Goal: Complete application form

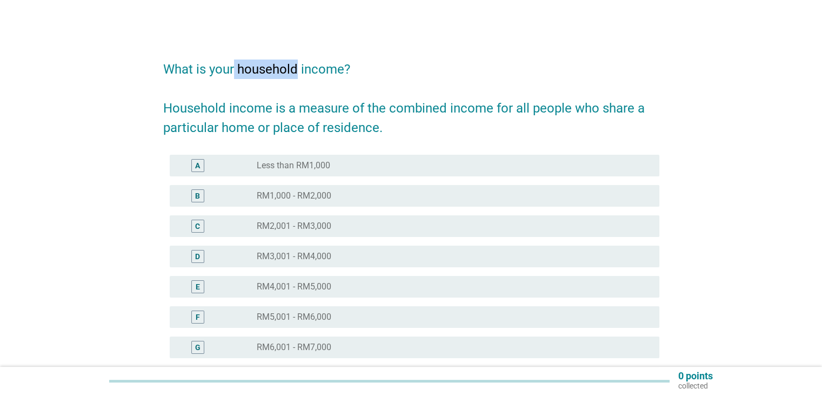
drag, startPoint x: 235, startPoint y: 70, endPoint x: 298, endPoint y: 74, distance: 63.4
click at [298, 74] on h2 "What is your household income? Household income is a measure of the combined in…" at bounding box center [411, 93] width 496 height 89
click at [213, 119] on h2 "What is your household income? Household income is a measure of the combined in…" at bounding box center [411, 93] width 496 height 89
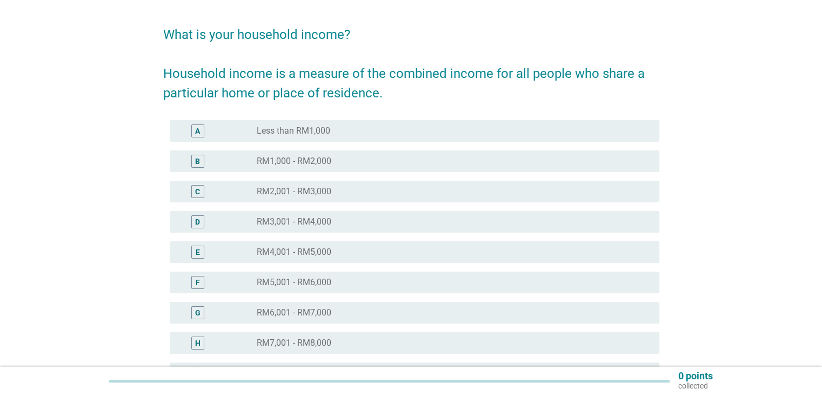
scroll to position [36, 0]
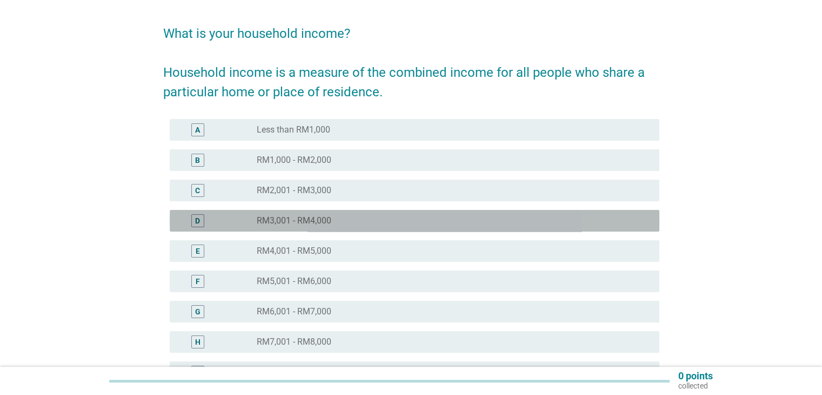
click at [197, 214] on div "D" at bounding box center [197, 220] width 13 height 13
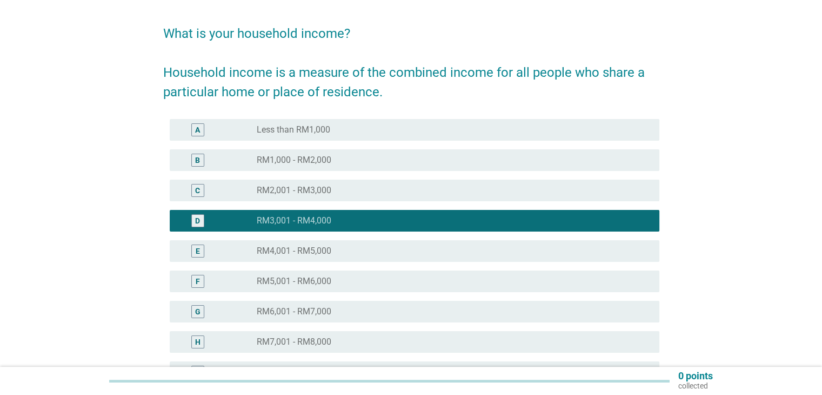
scroll to position [226, 0]
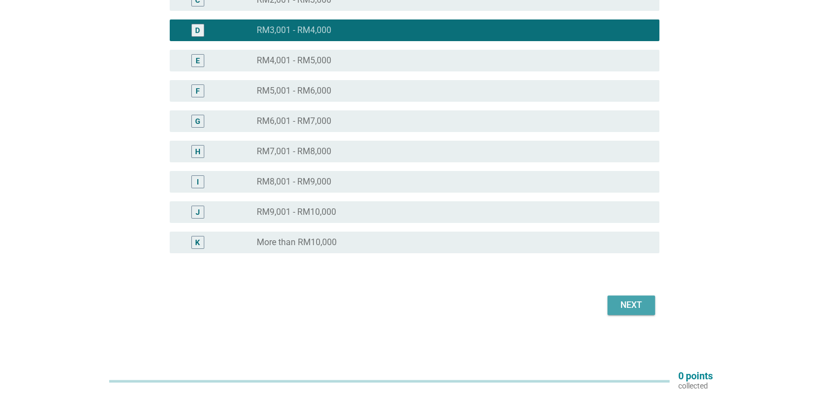
click at [628, 305] on div "Next" at bounding box center [631, 304] width 30 height 13
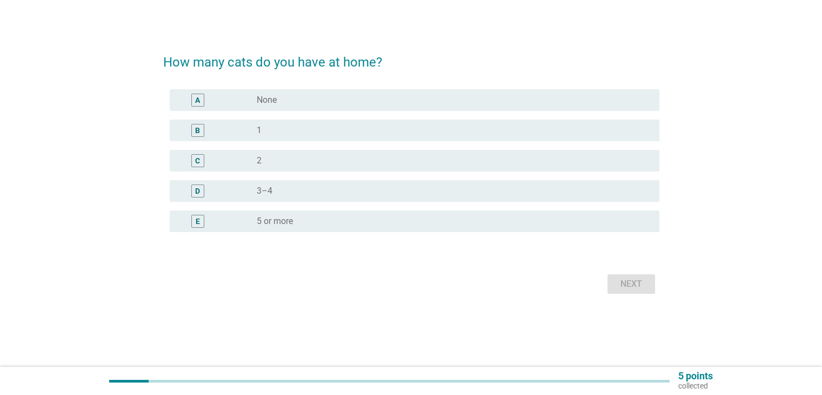
scroll to position [0, 0]
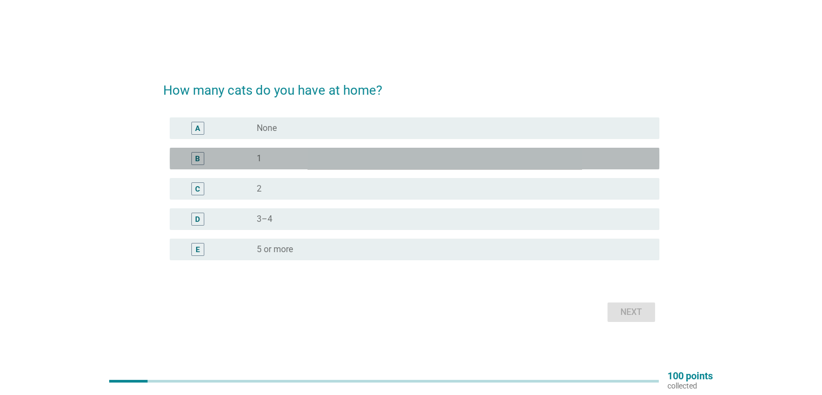
click at [298, 150] on div "B radio_button_unchecked 1" at bounding box center [415, 159] width 490 height 22
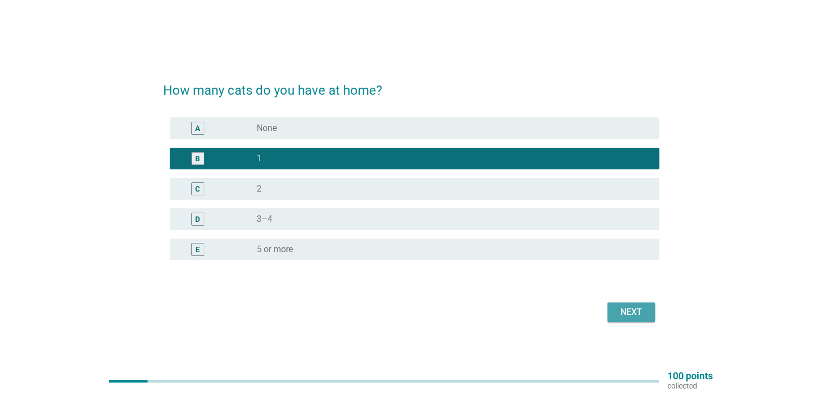
click at [614, 304] on button "Next" at bounding box center [632, 311] width 48 height 19
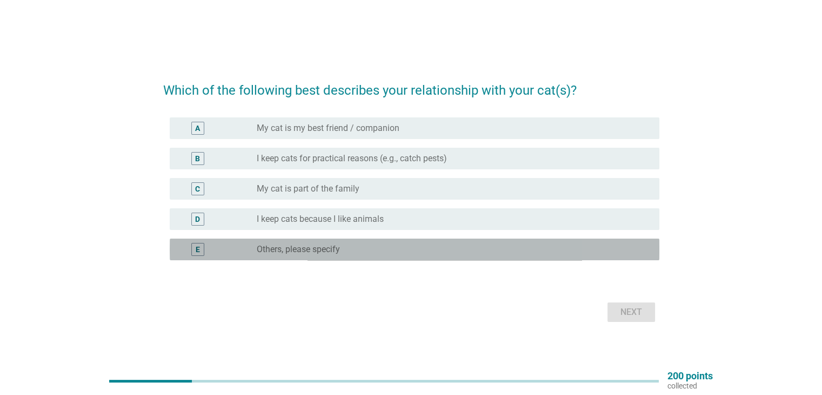
click at [368, 241] on div "E radio_button_unchecked Others, please specify" at bounding box center [415, 249] width 490 height 22
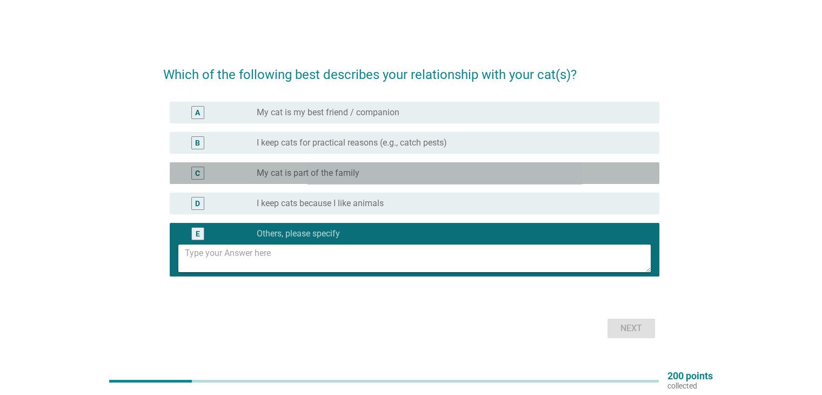
click at [201, 178] on div "C" at bounding box center [197, 172] width 13 height 13
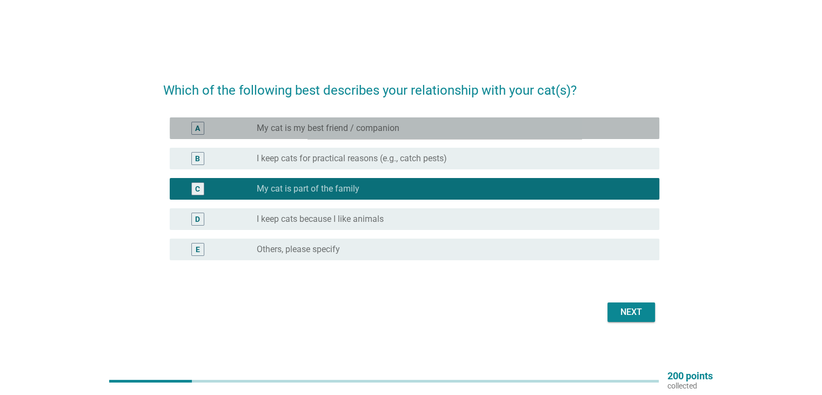
click at [202, 126] on div "A" at bounding box center [197, 128] width 13 height 13
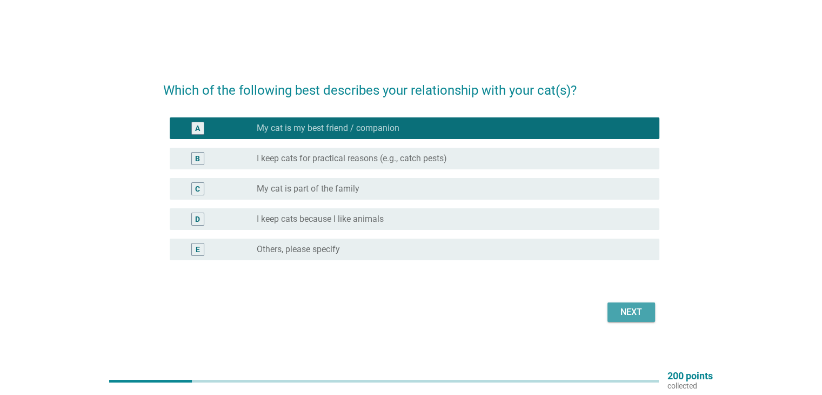
click at [631, 317] on div "Next" at bounding box center [631, 311] width 30 height 13
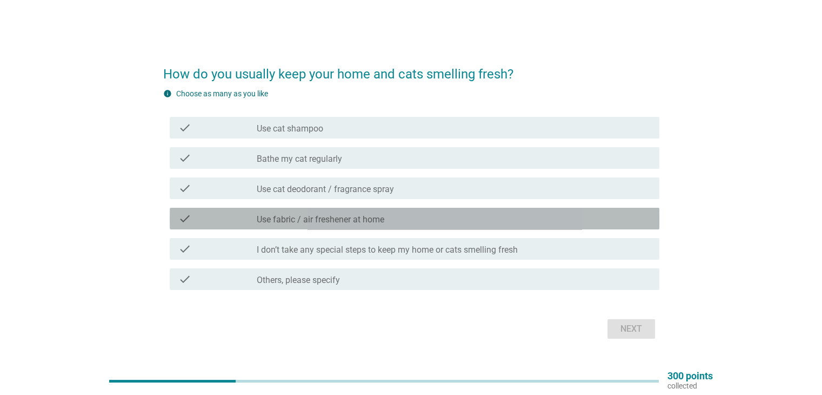
click at [295, 215] on label "Use fabric / air freshener at home" at bounding box center [321, 219] width 128 height 11
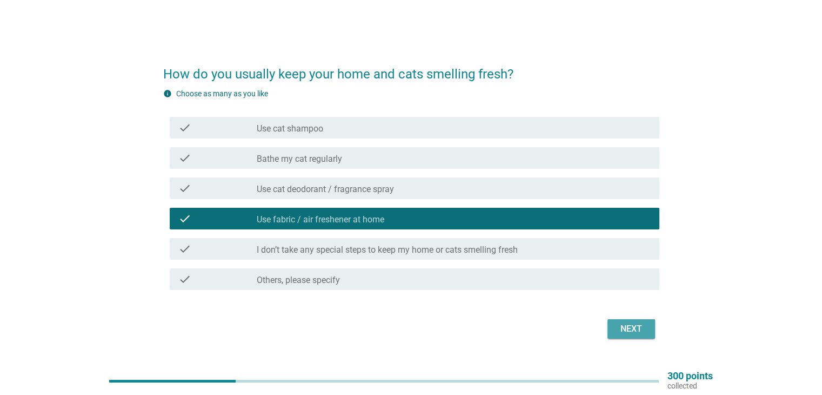
click at [638, 332] on div "Next" at bounding box center [631, 328] width 30 height 13
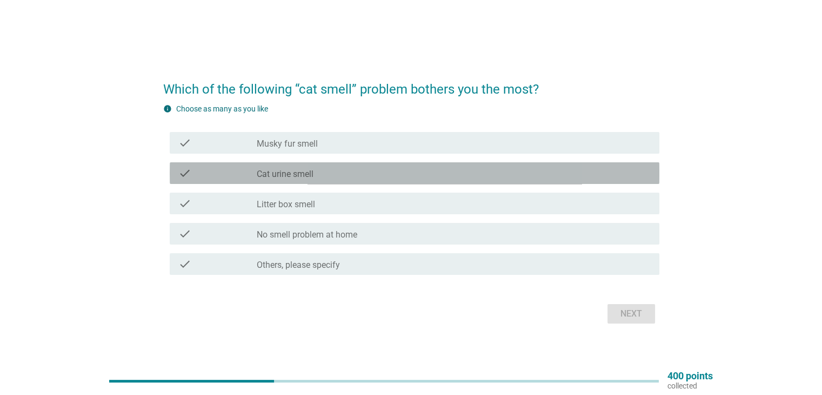
click at [251, 169] on div "check" at bounding box center [217, 172] width 79 height 13
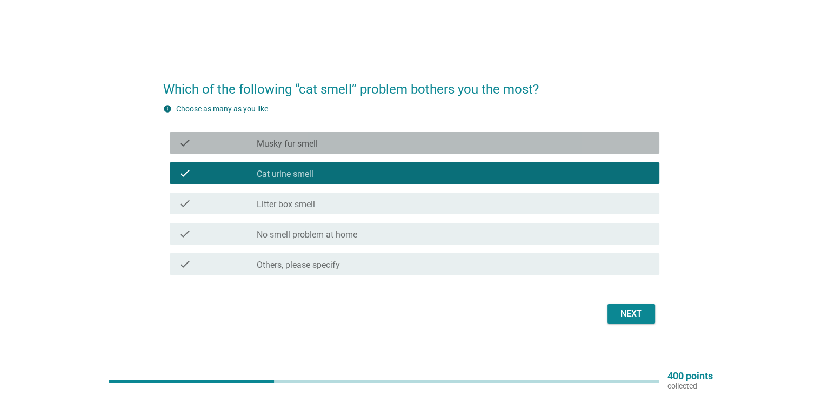
click at [270, 146] on label "Musky fur smell" at bounding box center [287, 143] width 61 height 11
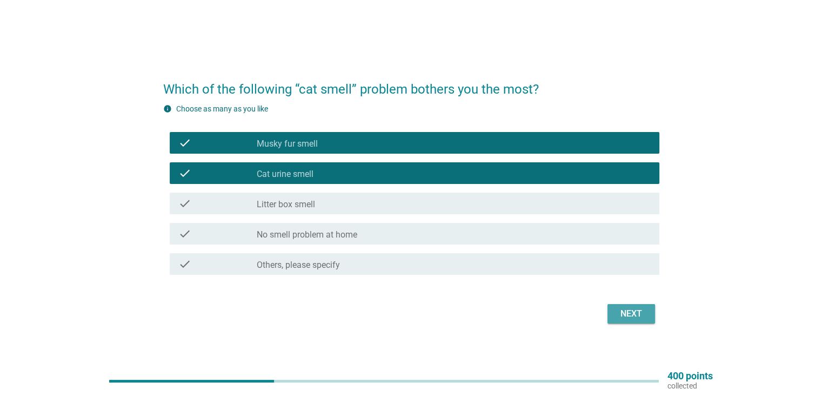
click at [616, 308] on div "Next" at bounding box center [631, 313] width 30 height 13
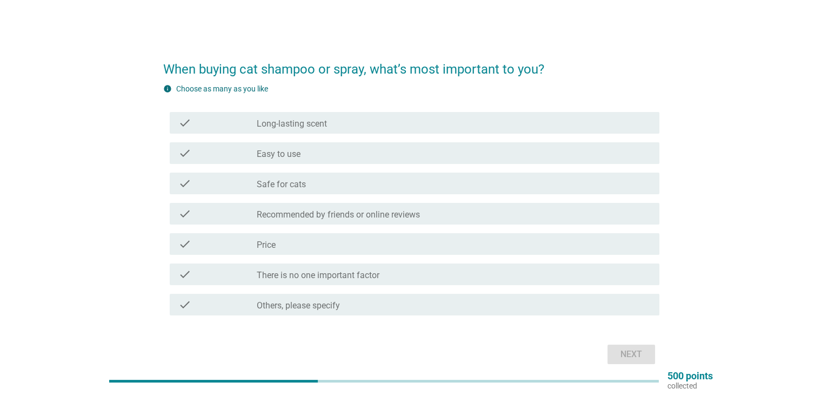
click at [354, 182] on div "check_box_outline_blank Safe for cats" at bounding box center [453, 183] width 393 height 13
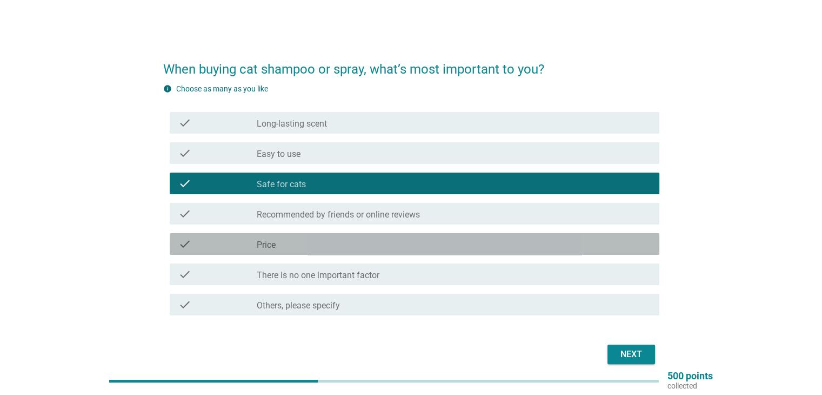
click at [349, 238] on div "check_box_outline_blank Price" at bounding box center [453, 243] width 393 height 13
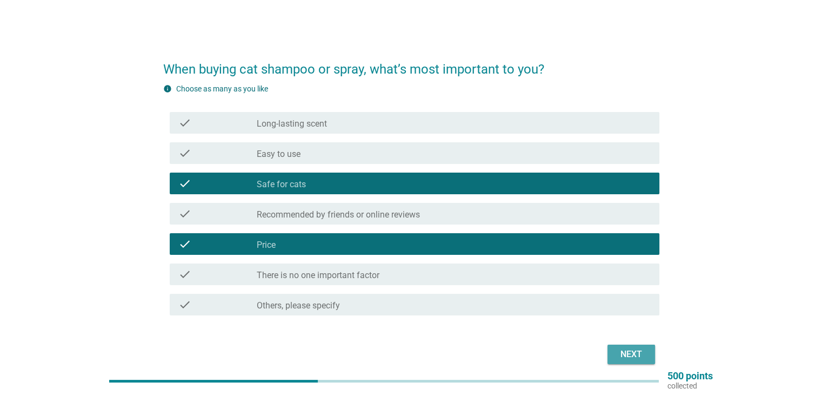
click at [625, 348] on div "Next" at bounding box center [631, 354] width 30 height 13
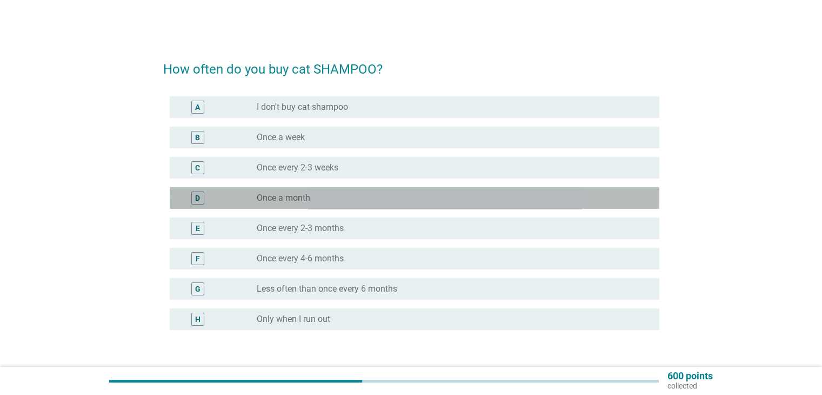
click at [308, 196] on label "Once a month" at bounding box center [284, 197] width 54 height 11
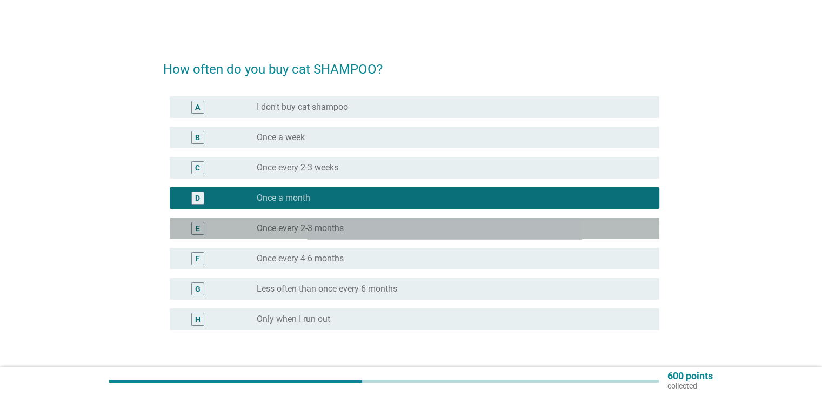
click at [313, 226] on label "Once every 2-3 months" at bounding box center [300, 228] width 87 height 11
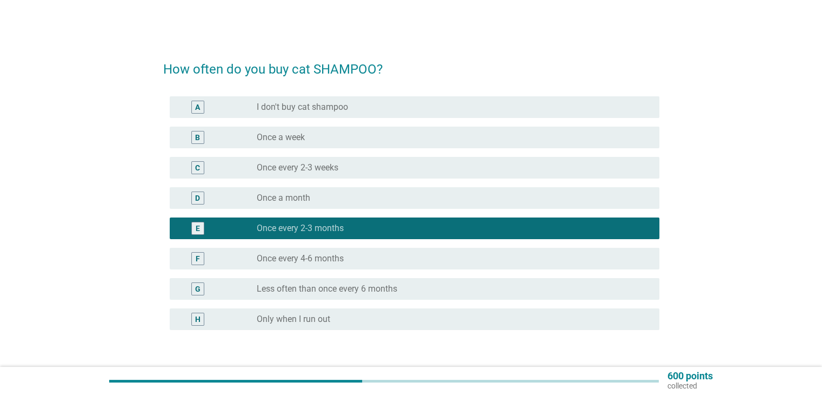
scroll to position [59, 0]
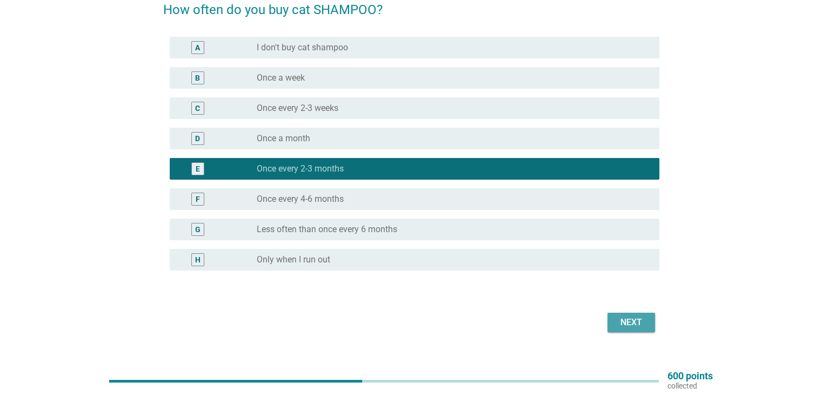
click at [615, 322] on button "Next" at bounding box center [632, 321] width 48 height 19
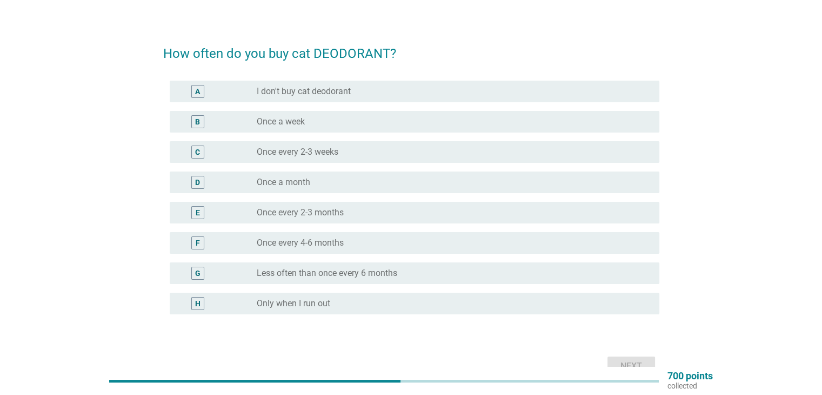
scroll to position [1, 0]
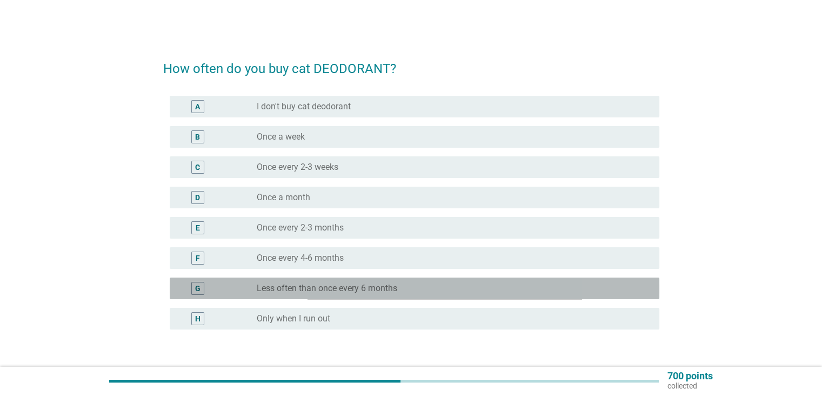
click at [282, 277] on div "G radio_button_unchecked Less often than once every 6 months" at bounding box center [415, 288] width 490 height 22
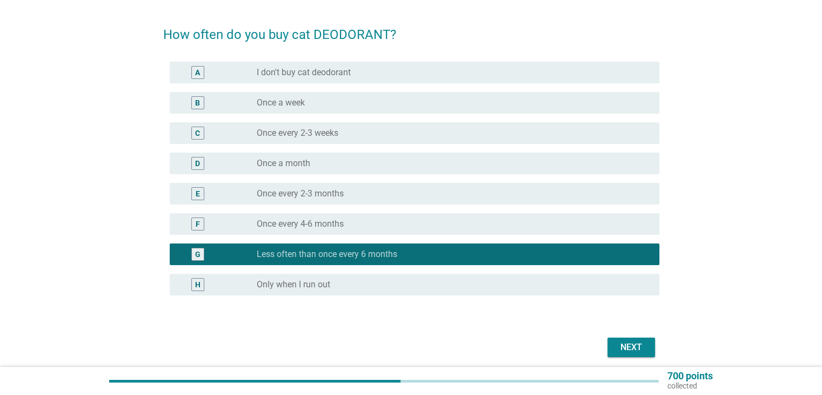
scroll to position [35, 0]
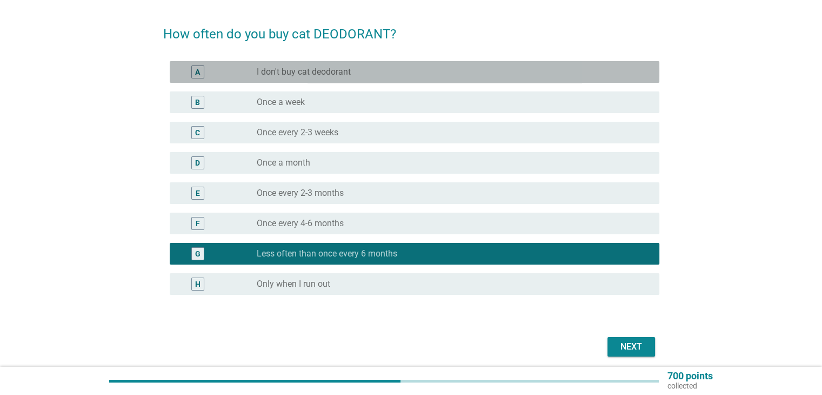
click at [269, 71] on label "I don't buy cat deodorant" at bounding box center [304, 71] width 94 height 11
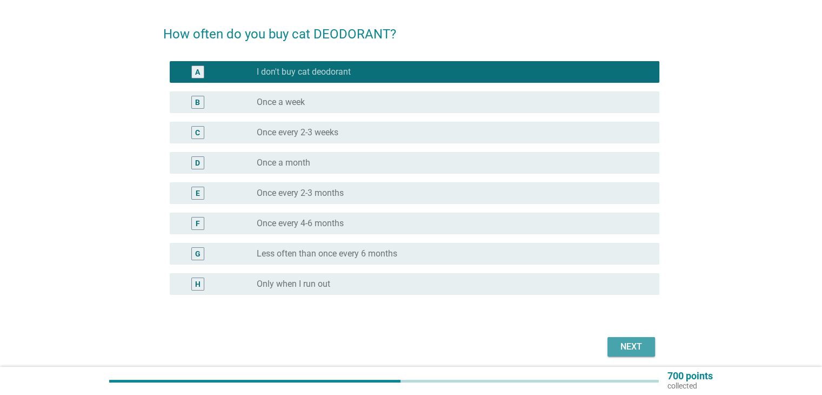
click at [632, 340] on div "Next" at bounding box center [631, 346] width 30 height 13
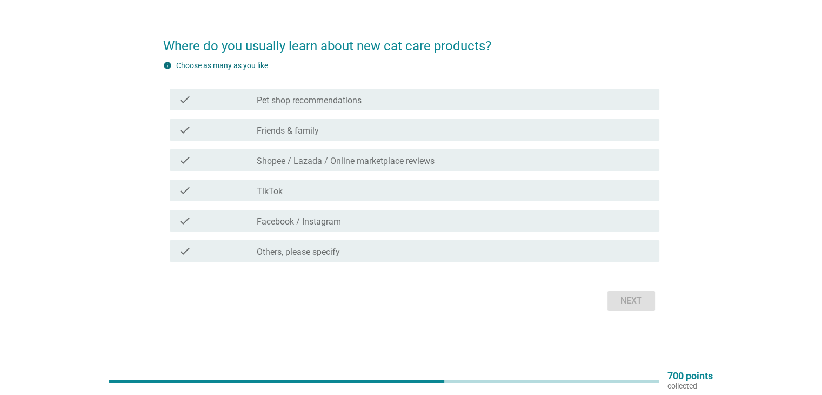
scroll to position [0, 0]
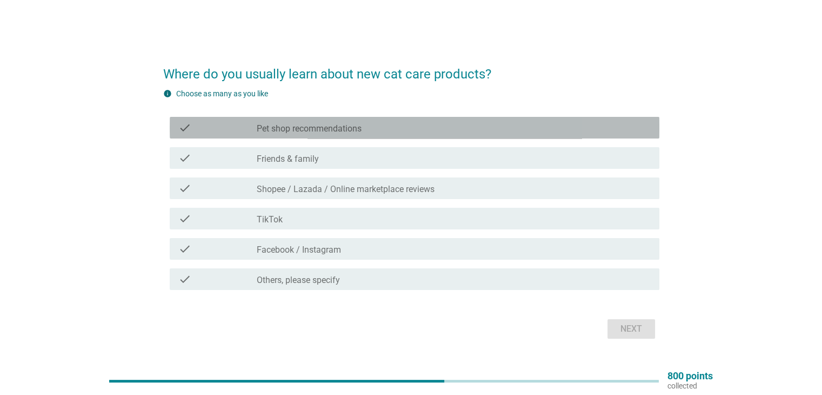
click at [238, 131] on div "check" at bounding box center [217, 127] width 79 height 13
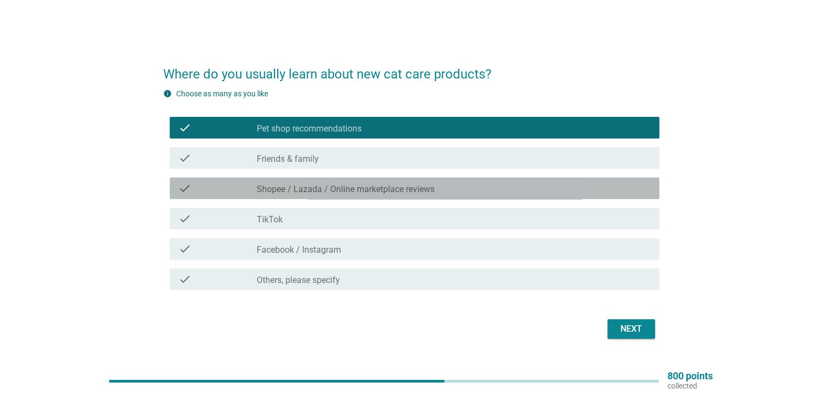
click at [239, 179] on div "check check_box_outline_blank Shopee / Lazada / Online marketplace reviews" at bounding box center [415, 188] width 490 height 22
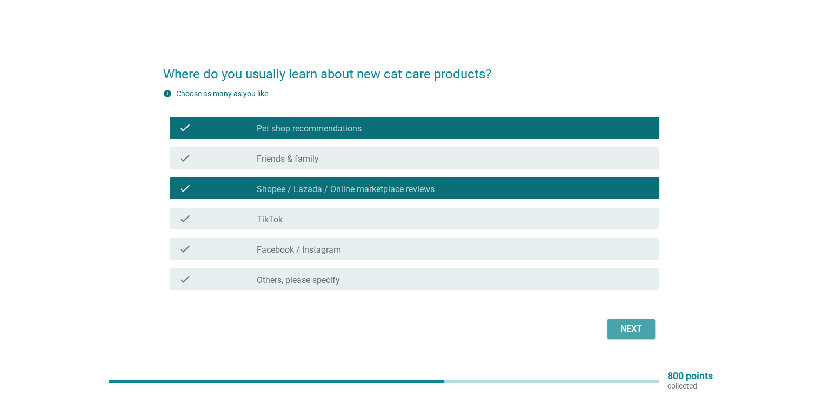
click at [608, 324] on button "Next" at bounding box center [632, 328] width 48 height 19
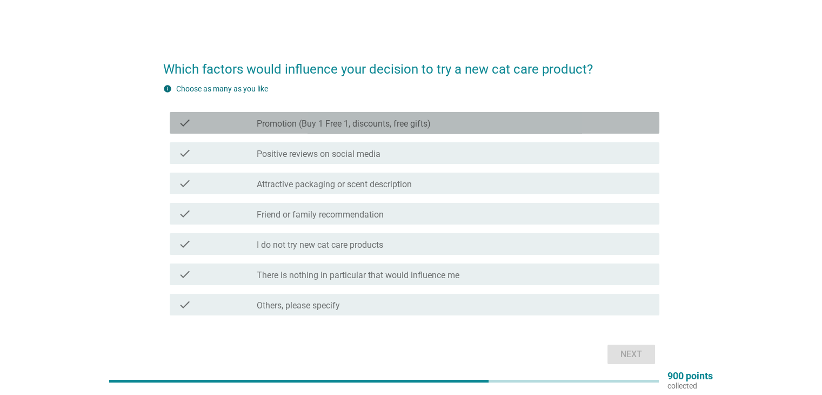
click at [273, 117] on div "check_box_outline_blank Promotion (Buy 1 Free 1, discounts, free gifts)" at bounding box center [453, 122] width 393 height 13
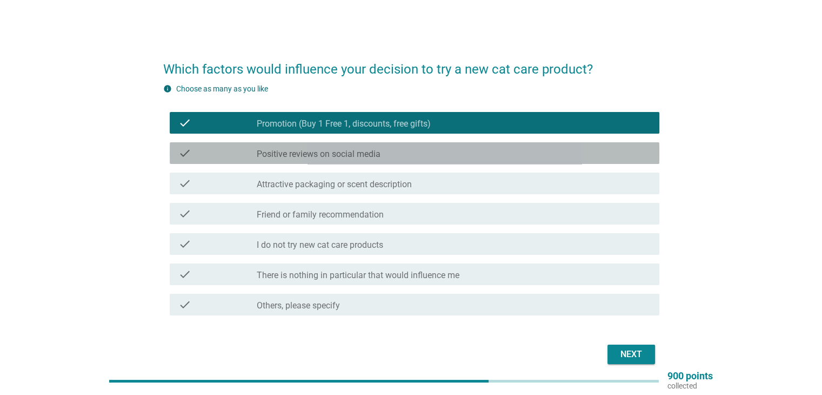
click at [271, 156] on label "Positive reviews on social media" at bounding box center [319, 154] width 124 height 11
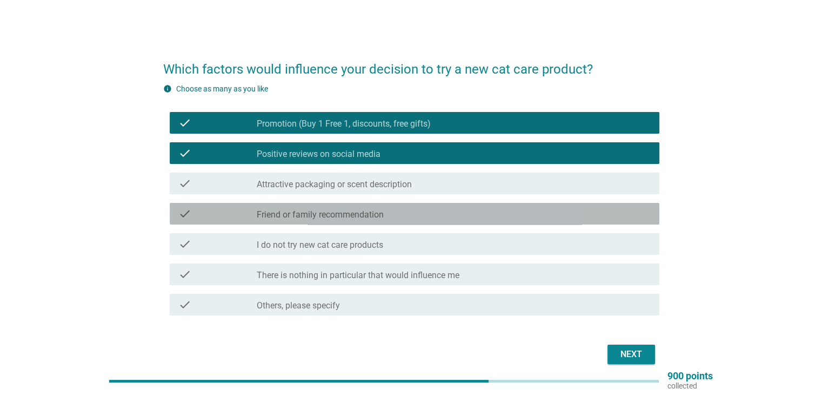
click at [302, 215] on label "Friend or family recommendation" at bounding box center [320, 214] width 127 height 11
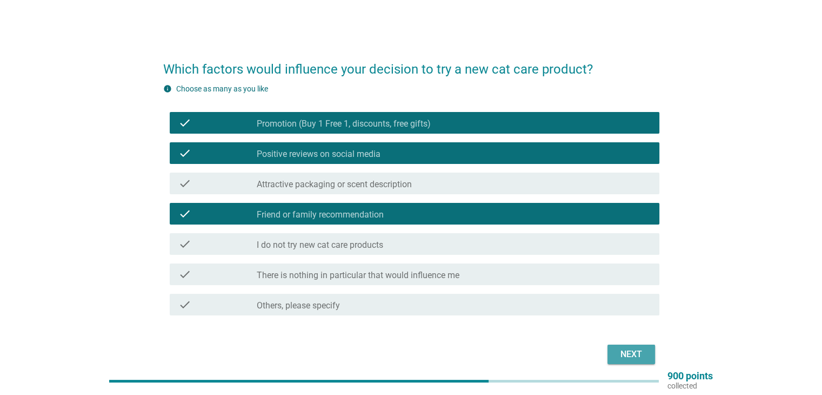
click at [626, 357] on div "Next" at bounding box center [631, 354] width 30 height 13
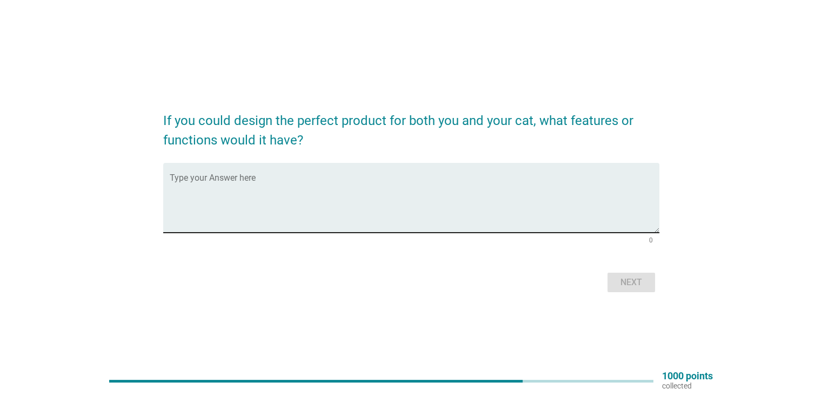
click at [331, 197] on textarea "Type your Answer here" at bounding box center [415, 204] width 490 height 57
type textarea "C"
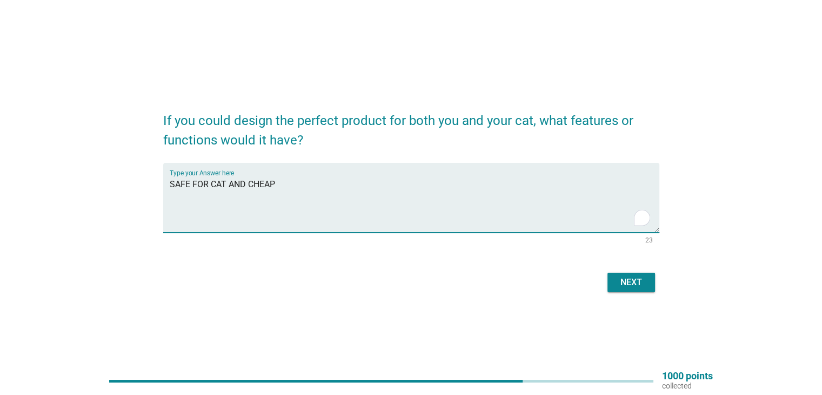
type textarea "SAFE FOR CAT AND CHEAP"
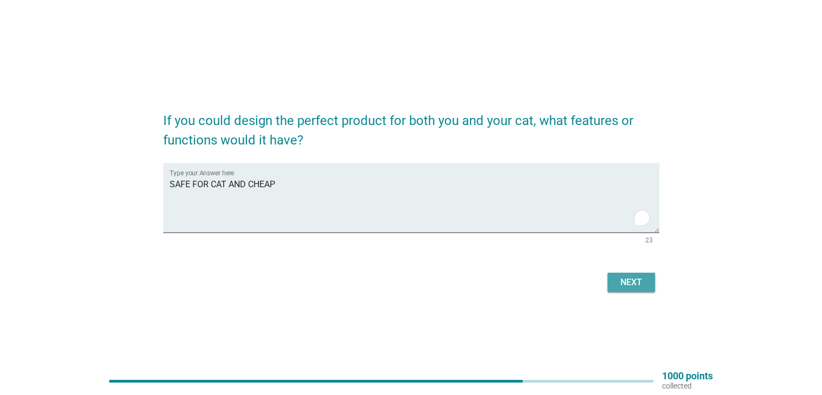
click at [625, 285] on div "Next" at bounding box center [631, 282] width 30 height 13
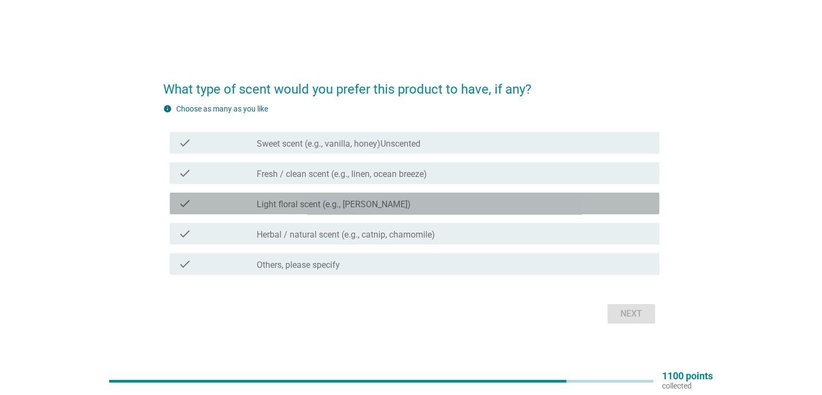
click at [283, 204] on label "Light floral scent (e.g., [PERSON_NAME])" at bounding box center [334, 204] width 154 height 11
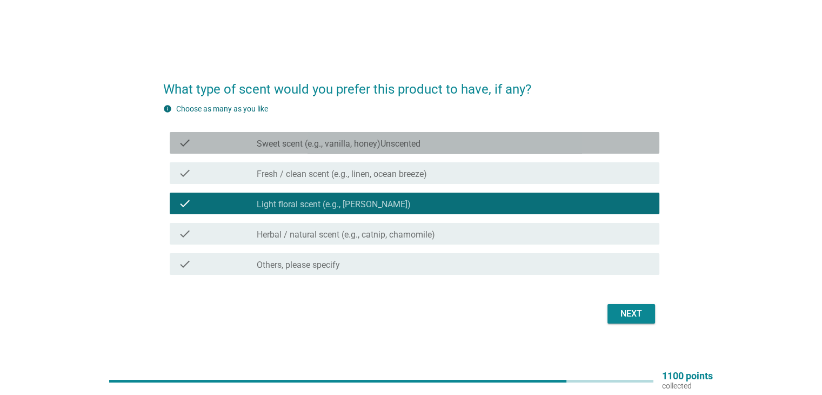
click at [297, 140] on label "Sweet scent (e.g., vanilla, honey)Unscented" at bounding box center [339, 143] width 164 height 11
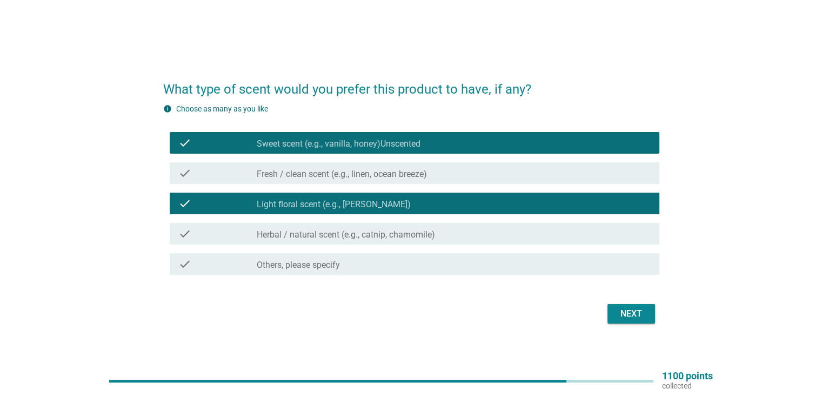
click at [626, 319] on div "Next" at bounding box center [631, 313] width 30 height 13
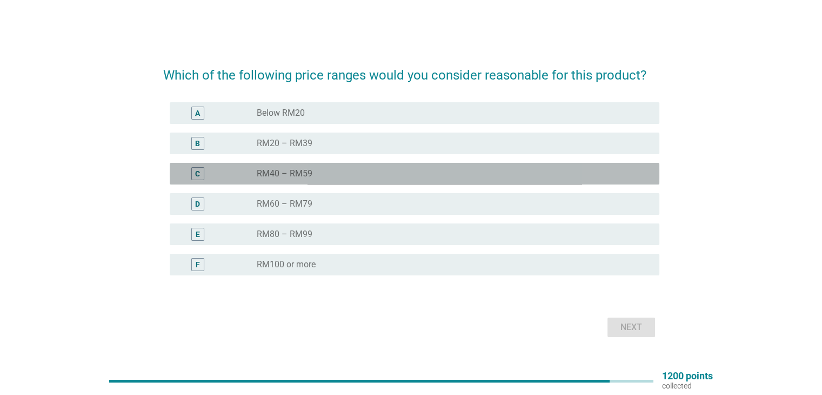
click at [406, 176] on div "radio_button_unchecked RM40 – RM59" at bounding box center [449, 173] width 385 height 11
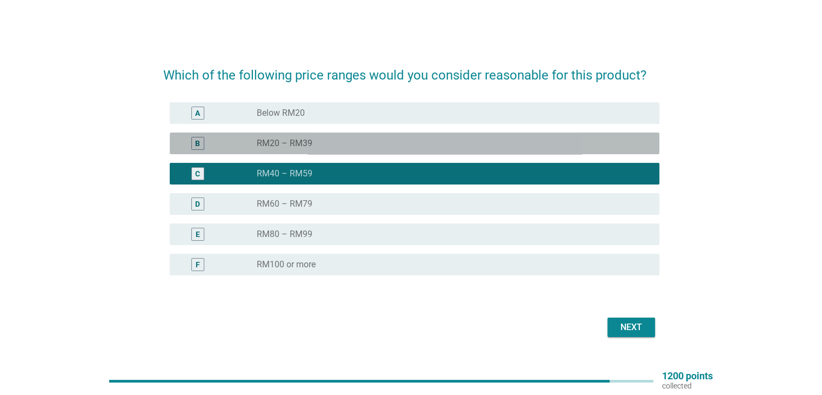
click at [401, 149] on div "radio_button_unchecked RM20 – RM39" at bounding box center [453, 143] width 393 height 13
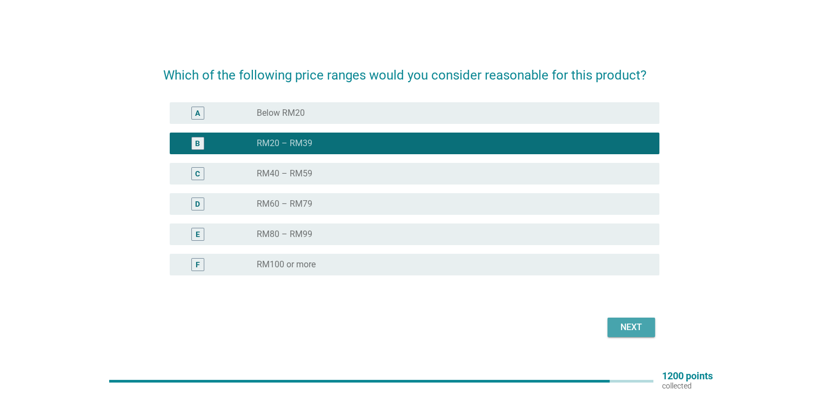
click at [636, 323] on div "Next" at bounding box center [631, 327] width 30 height 13
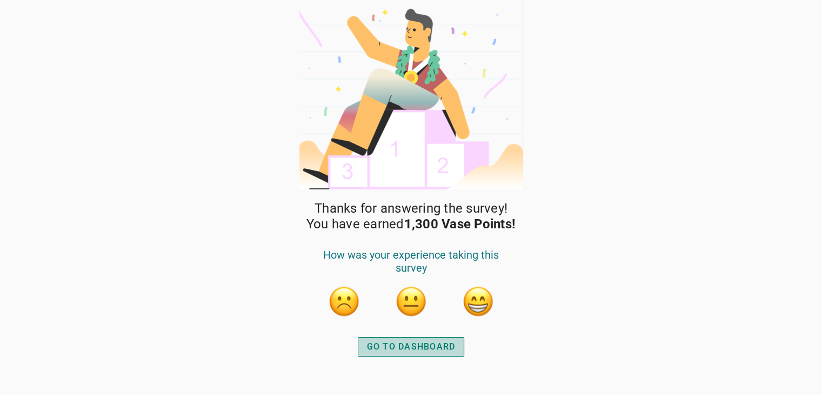
click at [365, 343] on button "GO TO DASHBOARD" at bounding box center [411, 346] width 107 height 19
